Goal: Task Accomplishment & Management: Use online tool/utility

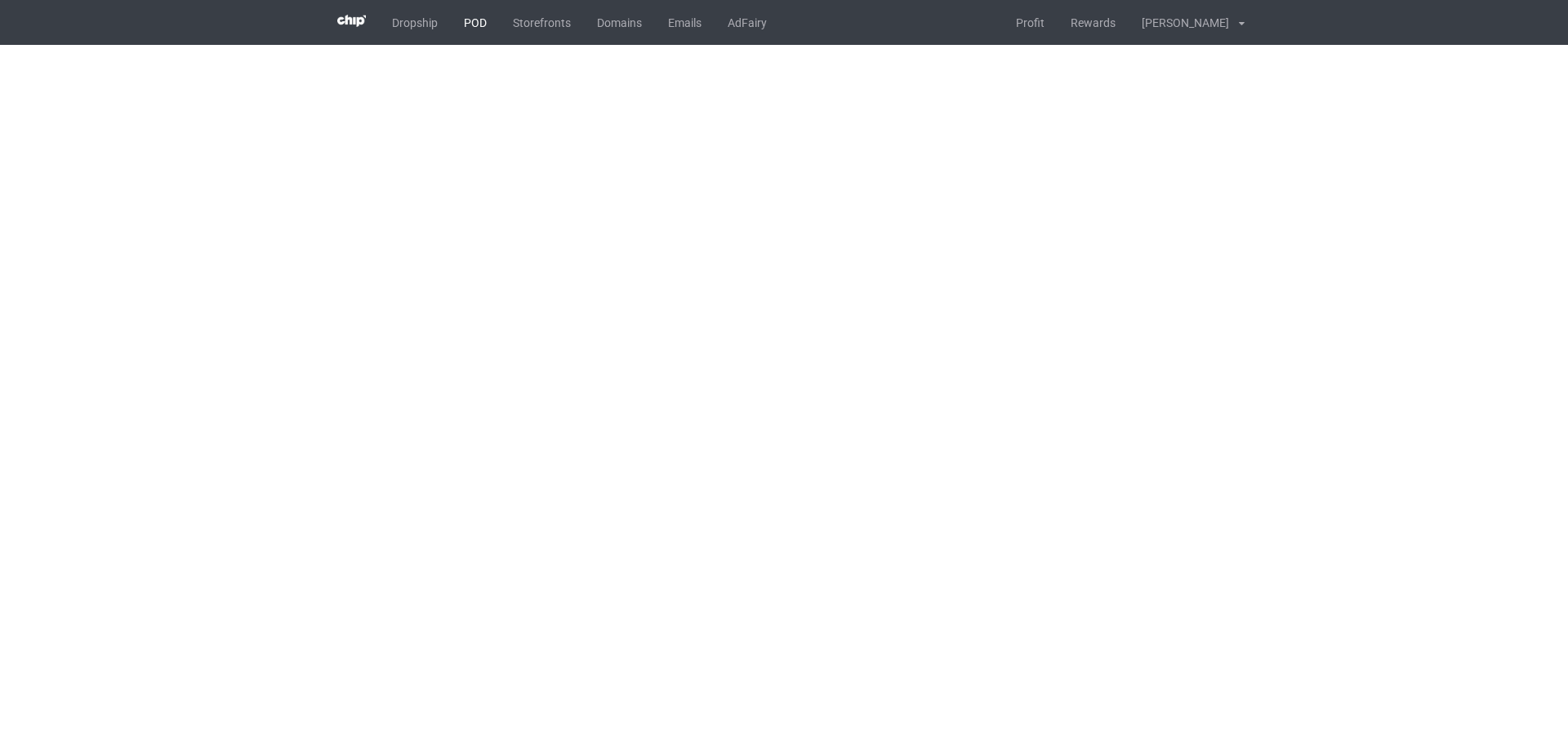
click at [467, 26] on link "POD" at bounding box center [475, 22] width 49 height 45
click at [466, 28] on link "POD" at bounding box center [475, 22] width 49 height 45
click at [475, 25] on link "POD" at bounding box center [475, 22] width 49 height 45
click at [480, 14] on link "POD" at bounding box center [475, 22] width 49 height 45
click at [479, 19] on link "POD" at bounding box center [475, 22] width 49 height 45
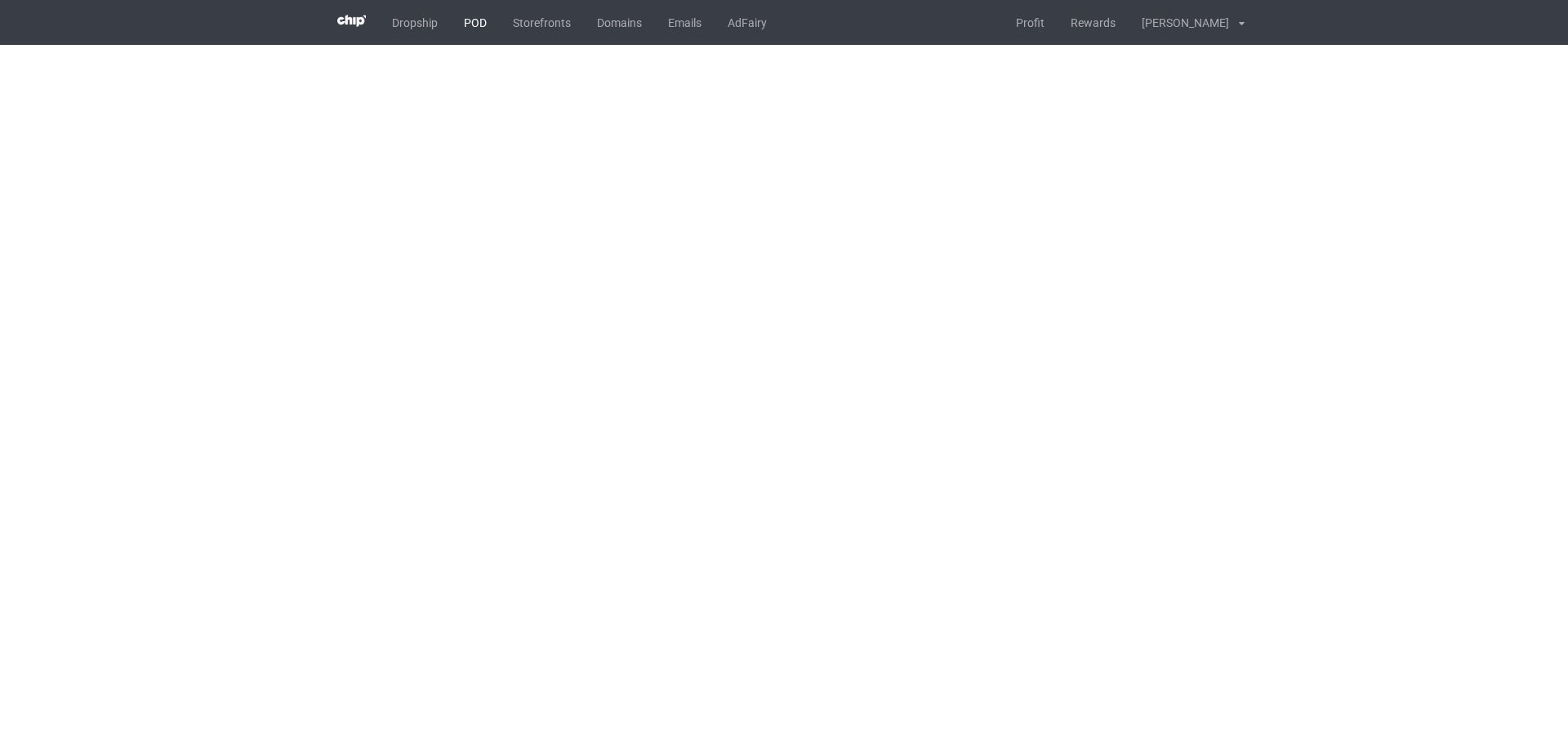
click at [473, 30] on link "POD" at bounding box center [475, 22] width 49 height 45
click at [473, 20] on link "POD" at bounding box center [475, 22] width 49 height 45
